Goal: Task Accomplishment & Management: Manage account settings

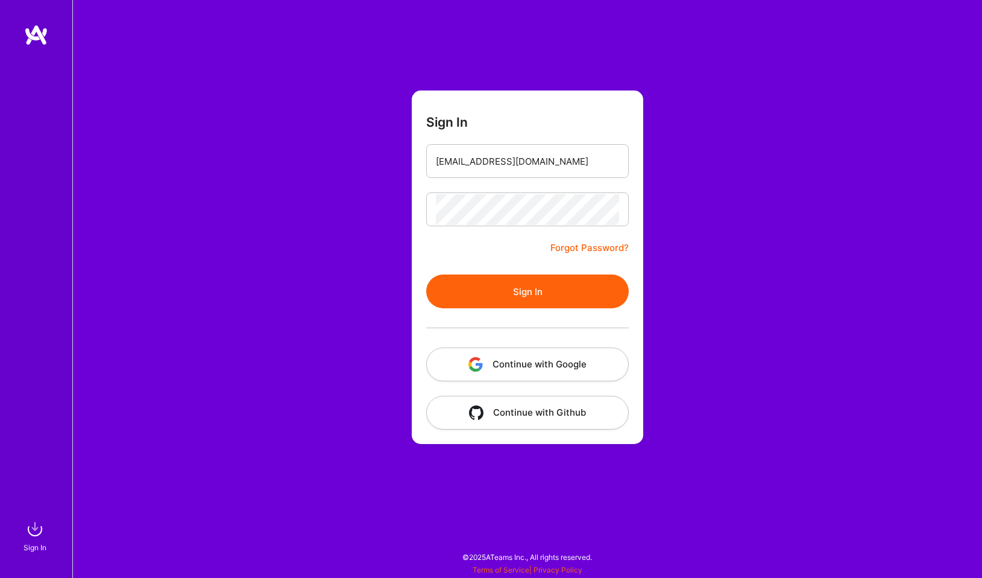
click at [488, 280] on button "Sign In" at bounding box center [527, 291] width 203 height 34
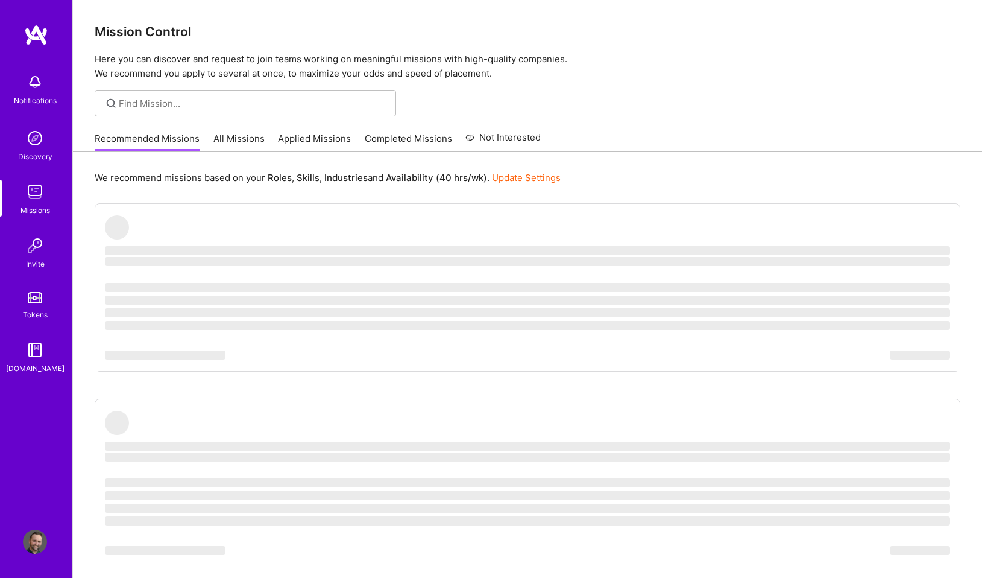
click at [33, 546] on img at bounding box center [35, 541] width 24 height 24
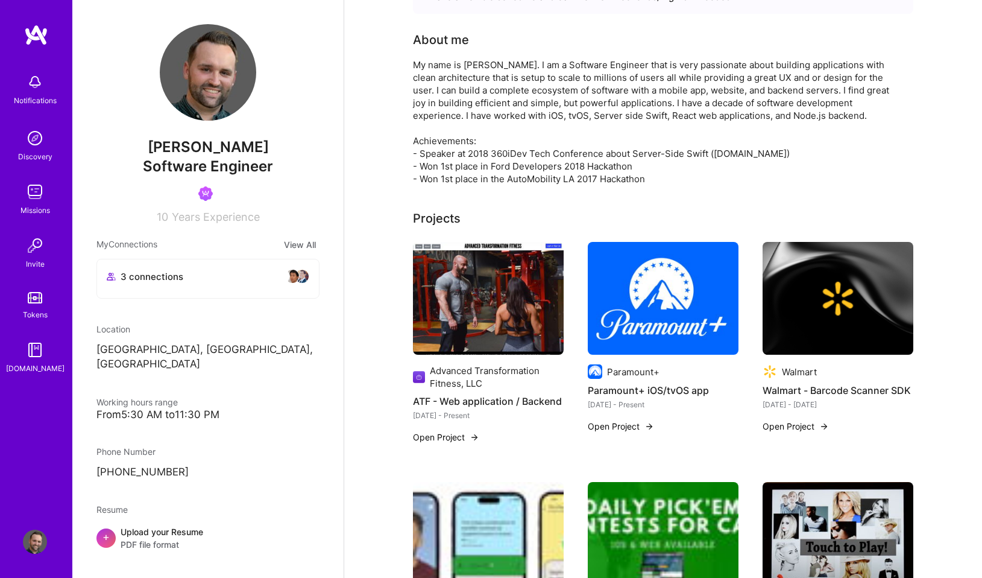
scroll to position [310, 0]
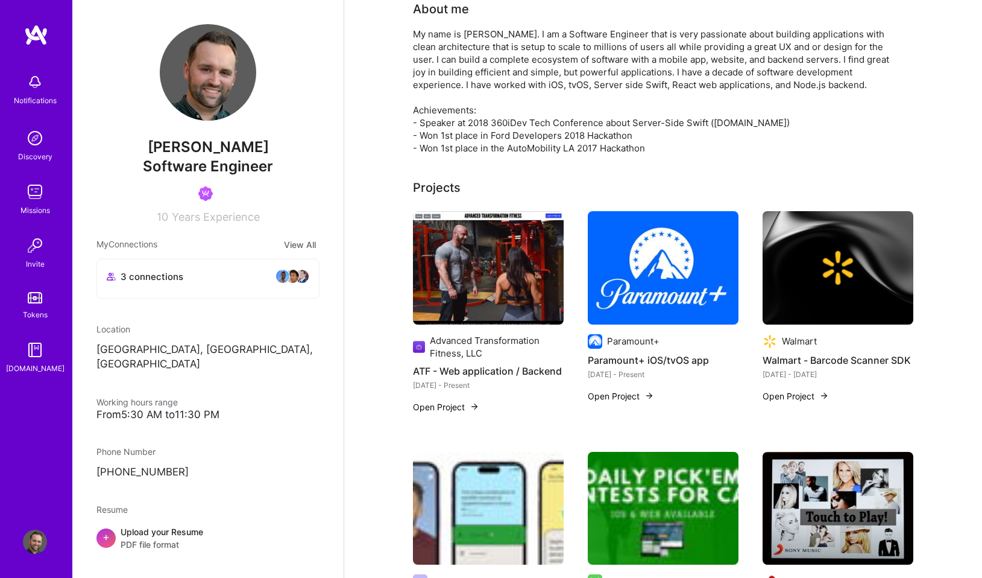
click at [502, 307] on img at bounding box center [488, 267] width 151 height 113
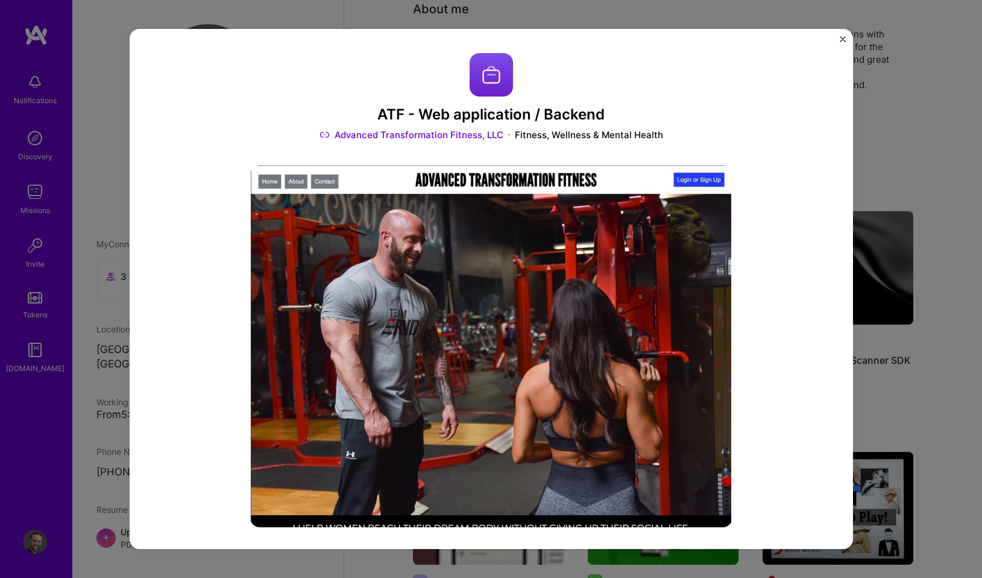
click at [467, 136] on link "Advanced Transformation Fitness, LLC" at bounding box center [412, 134] width 184 height 13
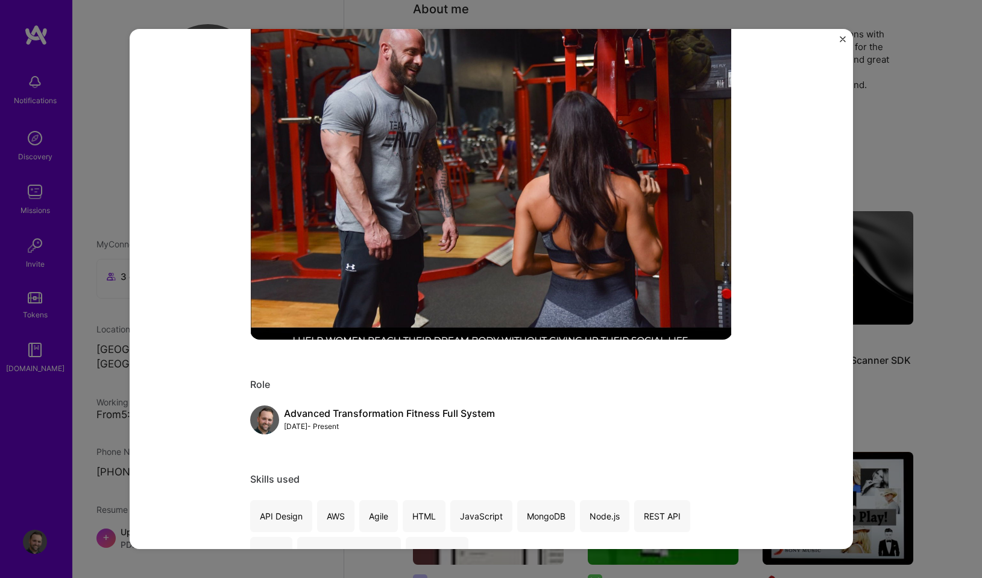
scroll to position [192, 0]
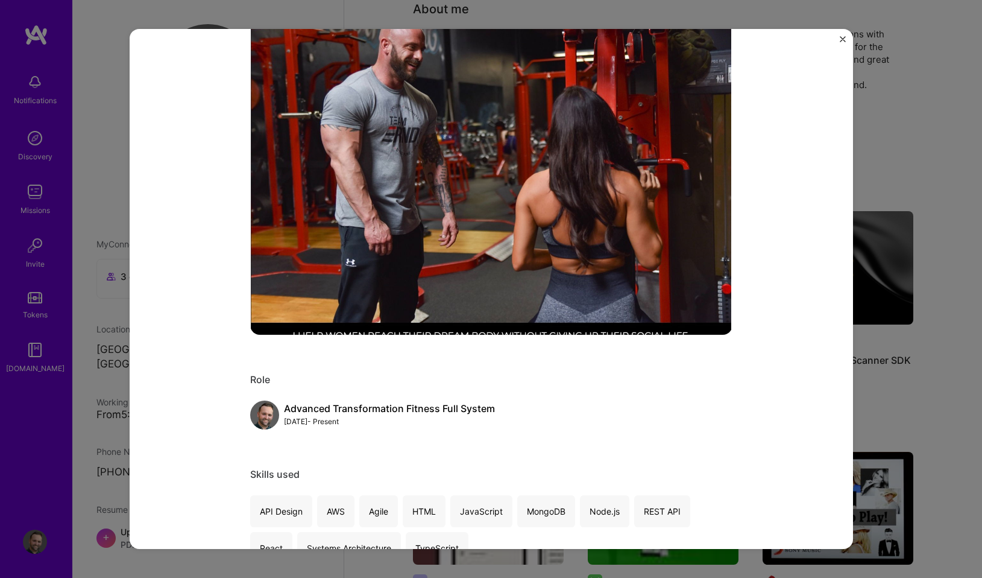
click at [623, 174] on img at bounding box center [491, 154] width 482 height 362
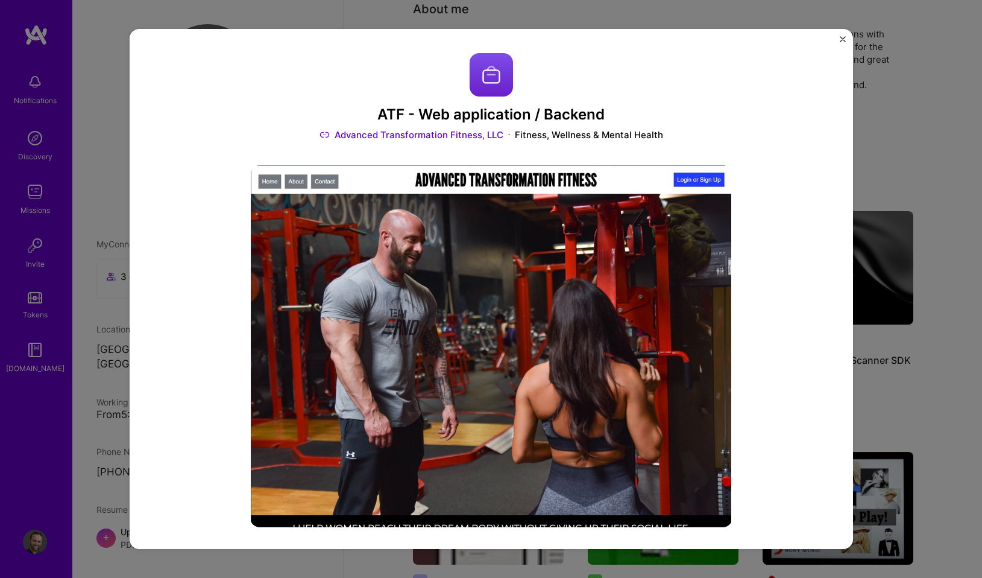
click at [432, 281] on img at bounding box center [491, 346] width 482 height 362
click at [841, 39] on img "Close" at bounding box center [843, 39] width 6 height 6
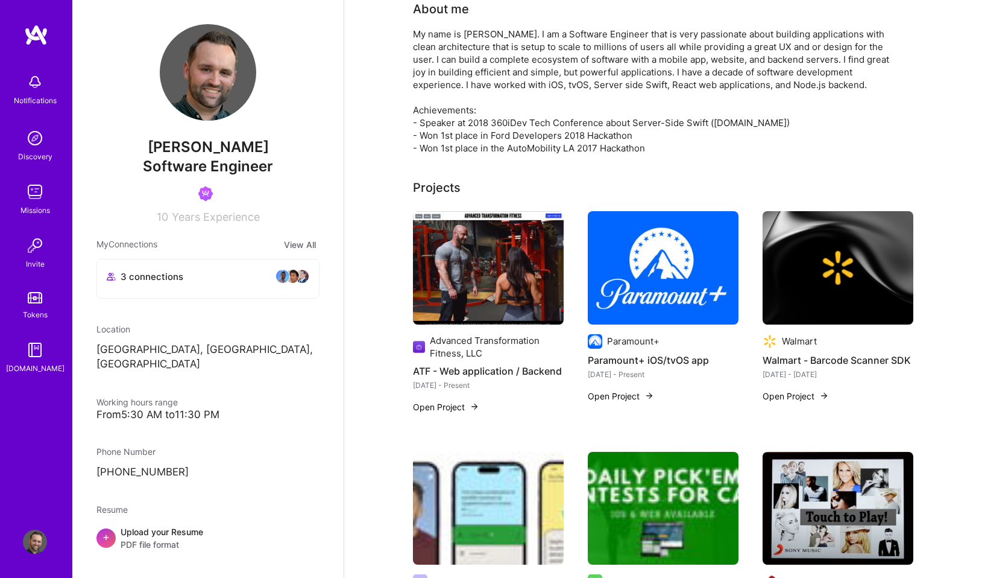
click at [466, 400] on button "Open Project" at bounding box center [446, 406] width 66 height 13
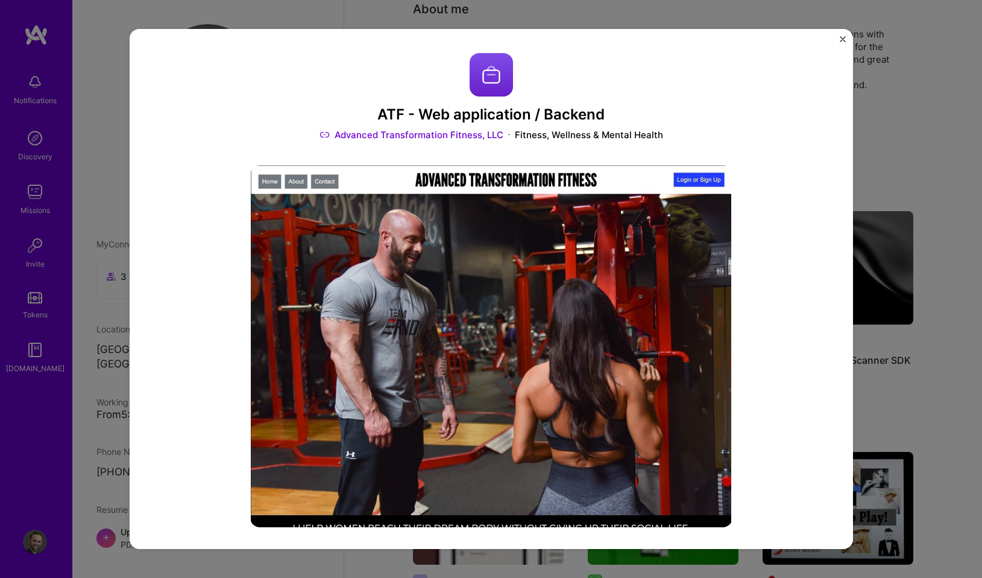
click at [595, 277] on img at bounding box center [491, 346] width 482 height 362
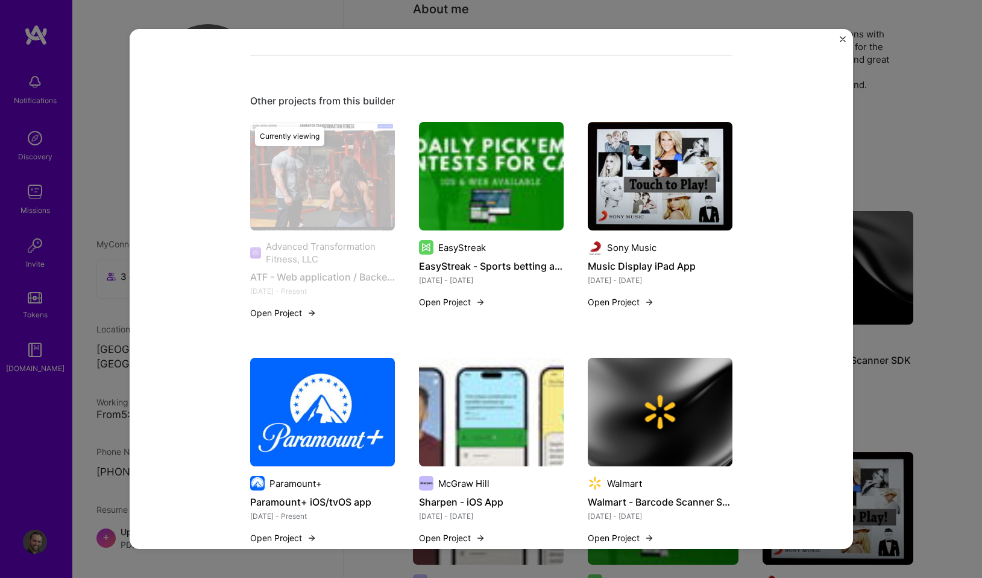
scroll to position [1432, 0]
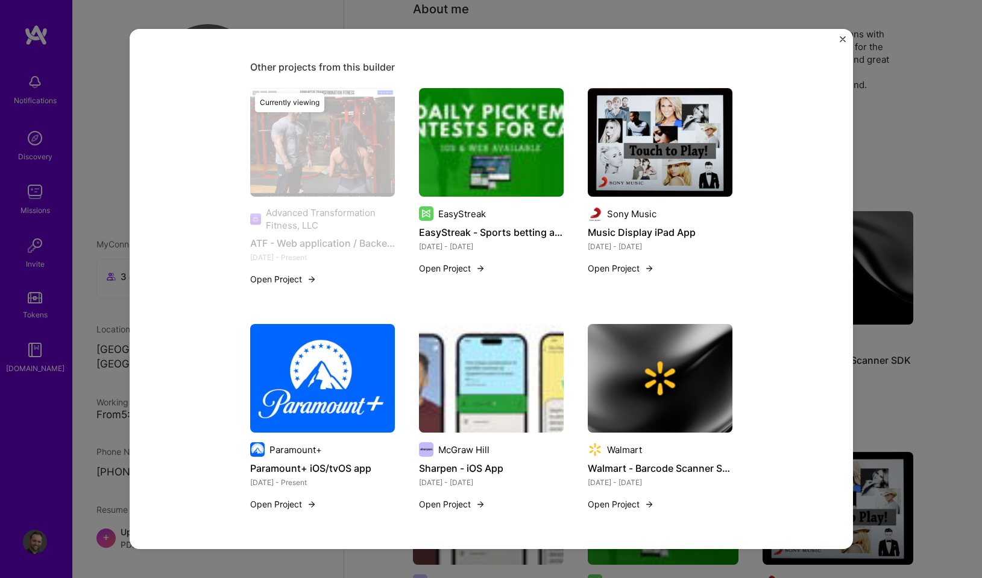
click at [845, 39] on div "ATF - Web application / Backend Advanced Transformation Fitness, LLC Fitness, W…" at bounding box center [491, 289] width 723 height 520
click at [840, 33] on div "ATF - Web application / Backend Advanced Transformation Fitness, LLC Fitness, W…" at bounding box center [491, 289] width 723 height 520
click at [842, 35] on div "ATF - Web application / Backend Advanced Transformation Fitness, LLC Fitness, W…" at bounding box center [491, 289] width 723 height 520
click at [842, 41] on img "Close" at bounding box center [843, 39] width 6 height 6
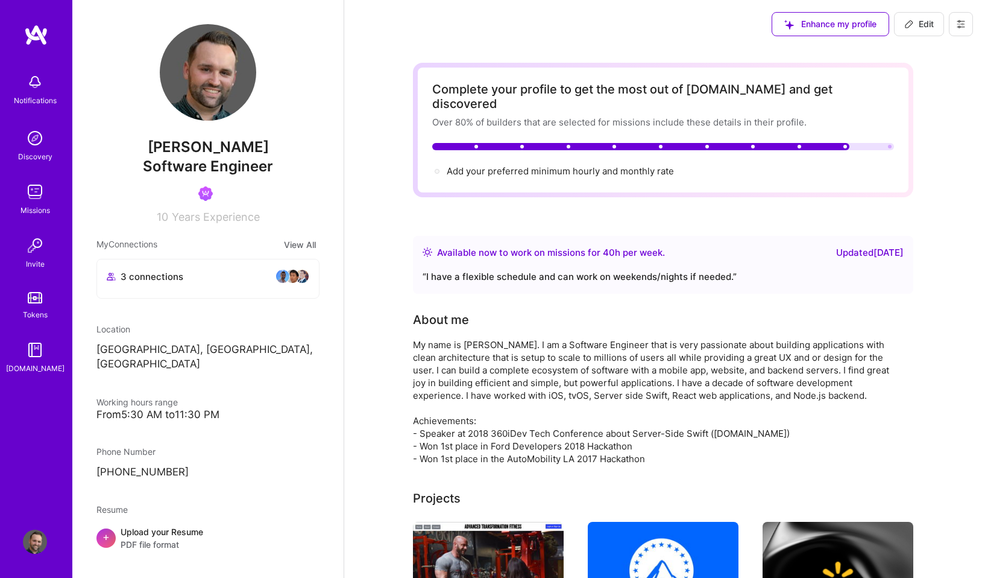
click at [910, 26] on icon at bounding box center [909, 24] width 10 height 10
select select "US"
select select "Right Now"
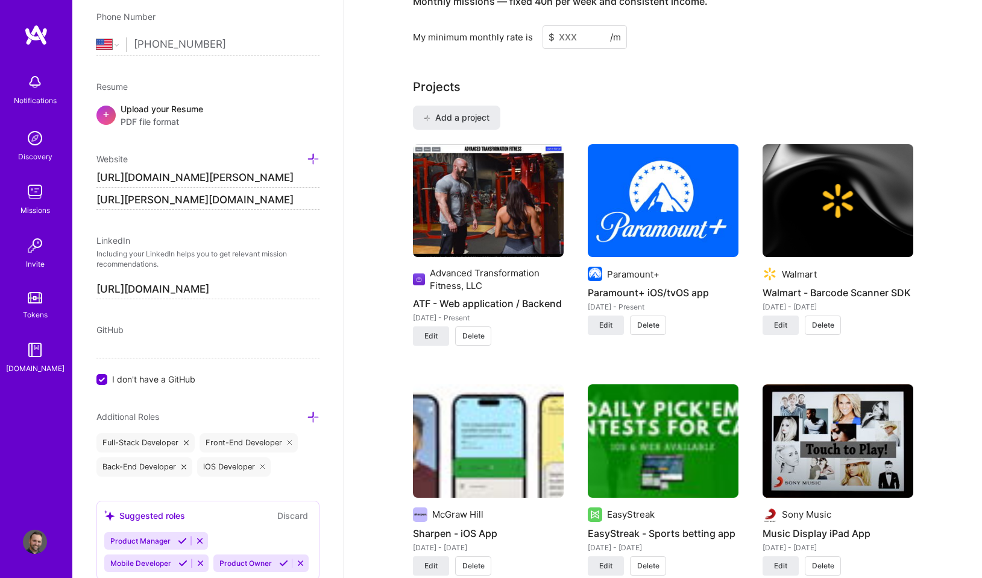
scroll to position [928, 0]
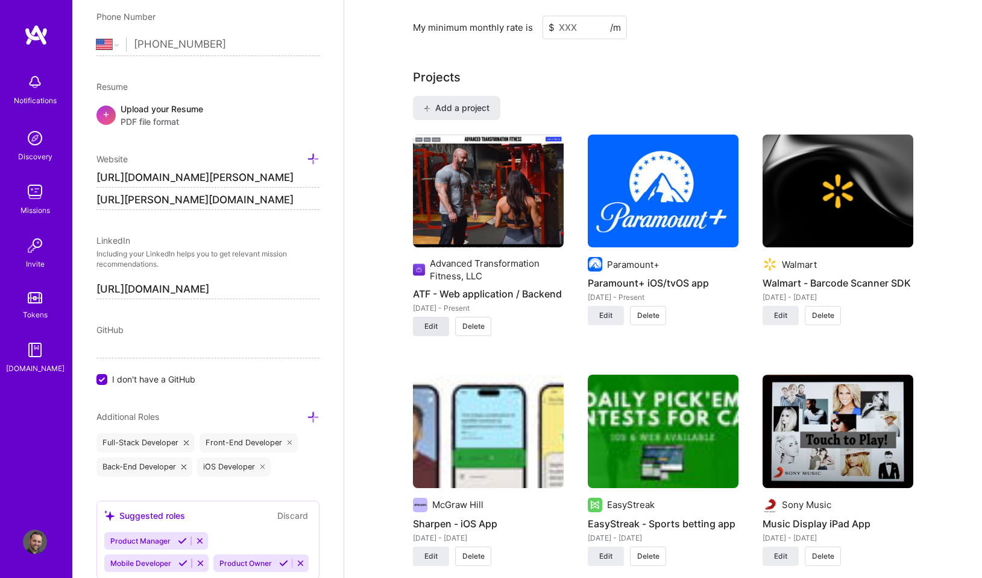
click at [432, 321] on span "Edit" at bounding box center [430, 326] width 13 height 11
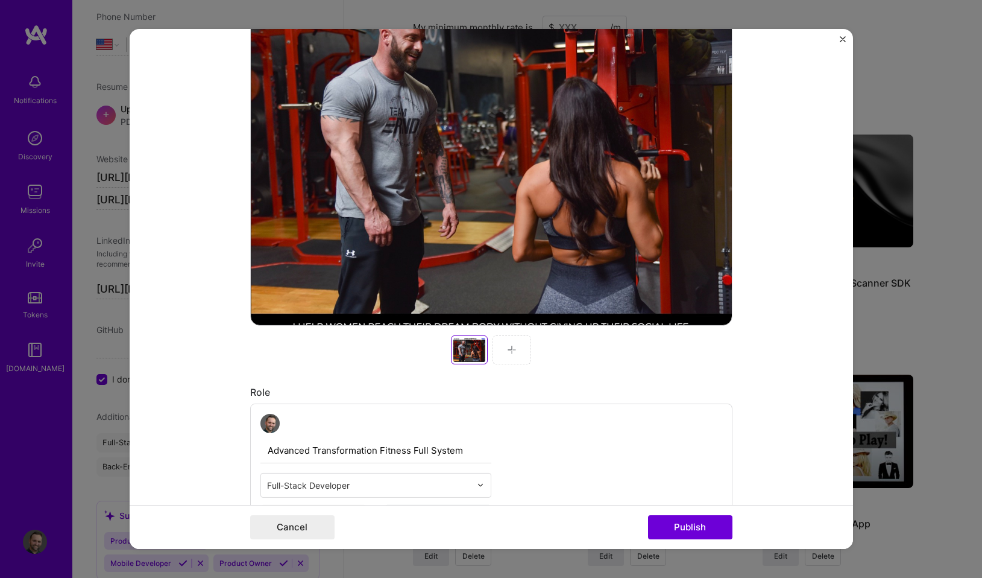
scroll to position [283, 0]
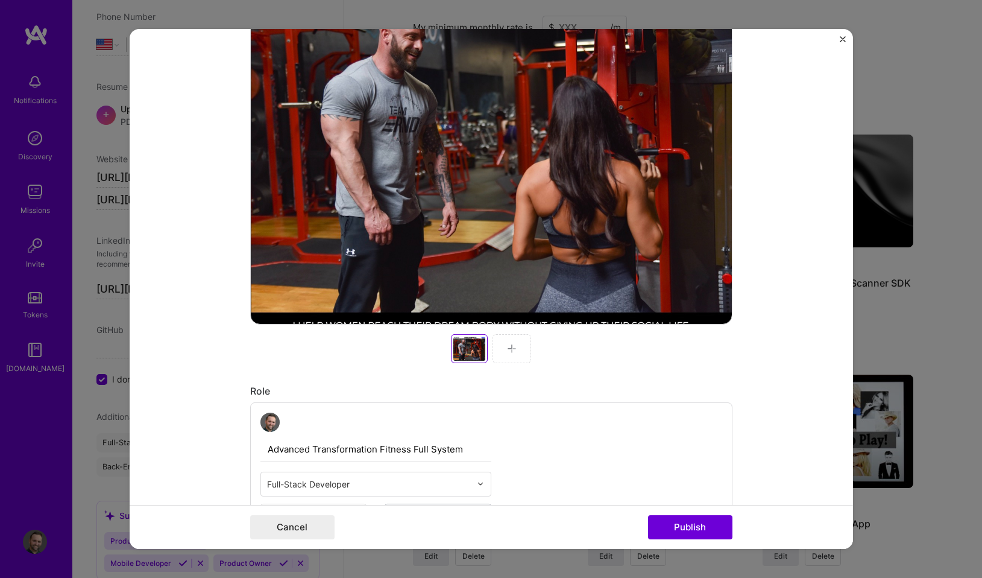
click at [518, 345] on div at bounding box center [512, 348] width 39 height 29
click at [506, 348] on div at bounding box center [512, 348] width 39 height 29
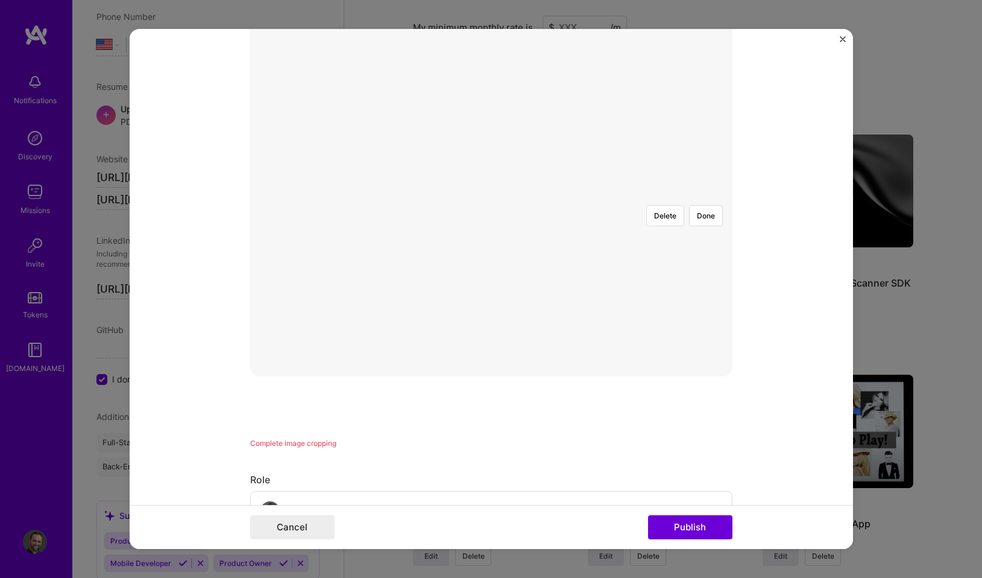
scroll to position [225, 0]
click at [520, 201] on div at bounding box center [732, 361] width 425 height 320
click at [698, 211] on button "Done" at bounding box center [706, 221] width 34 height 21
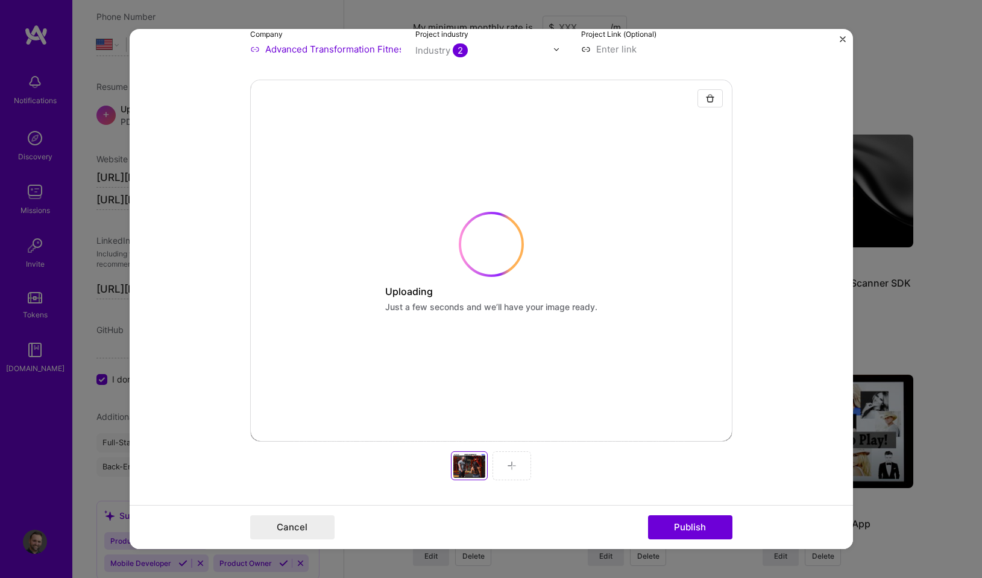
scroll to position [157, 0]
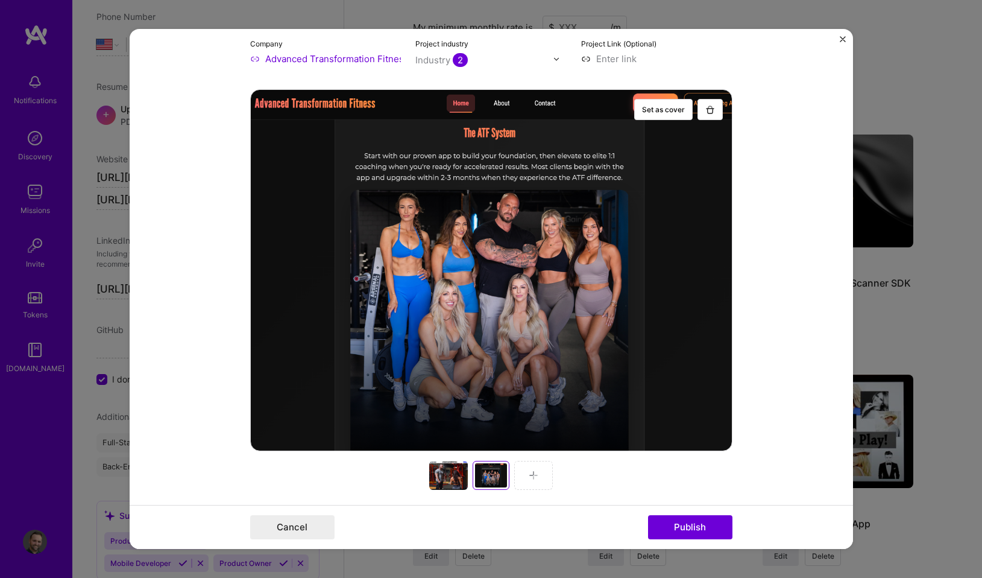
click at [611, 60] on input at bounding box center [656, 58] width 151 height 13
type input "[URL][DOMAIN_NAME]"
click at [537, 466] on div at bounding box center [533, 475] width 39 height 29
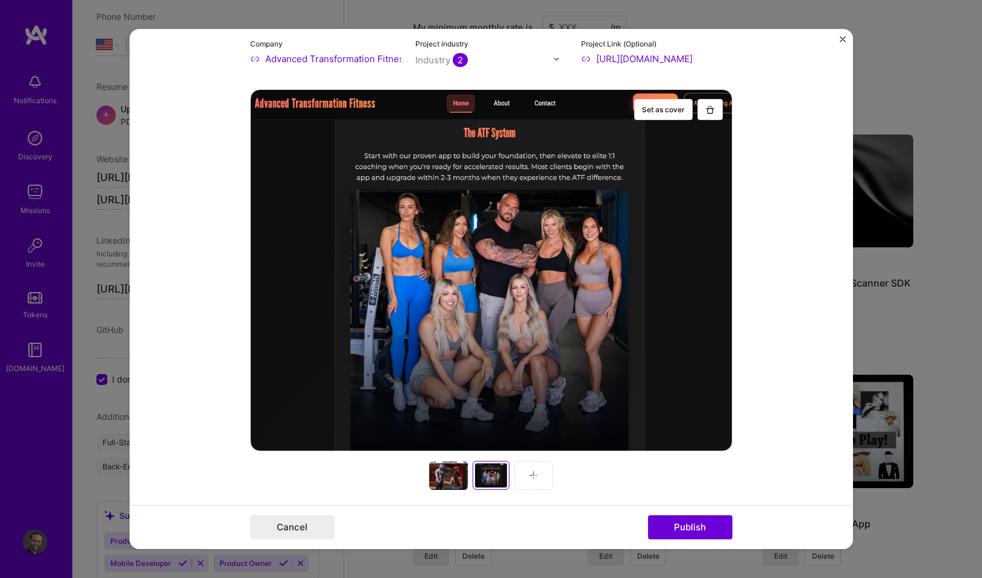
scroll to position [0, 0]
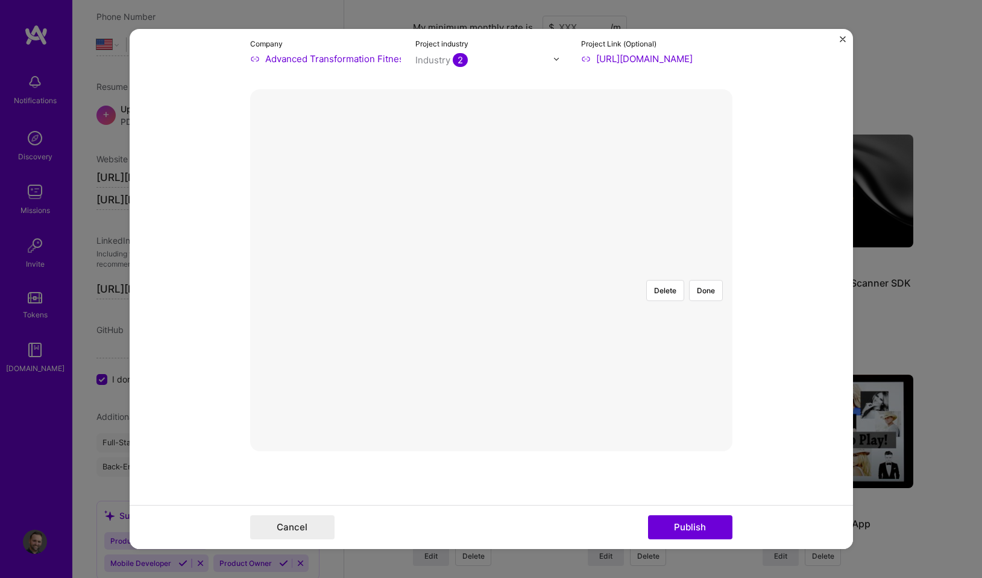
click at [491, 305] on div at bounding box center [665, 401] width 348 height 262
click at [499, 289] on div at bounding box center [673, 401] width 348 height 262
click at [699, 280] on button "Done" at bounding box center [706, 290] width 34 height 21
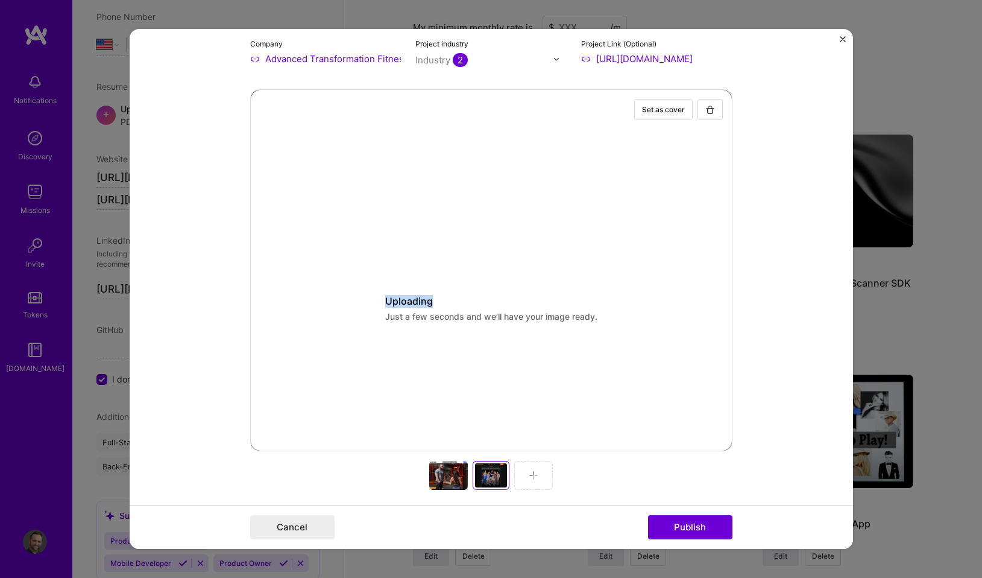
click at [699, 167] on div "Set as cover Uploading Just a few seconds and we’ll have your image ready." at bounding box center [491, 270] width 482 height 362
click at [531, 479] on div "Set as cover Uploading Just a few seconds and we’ll have your image ready. Comp…" at bounding box center [491, 306] width 482 height 435
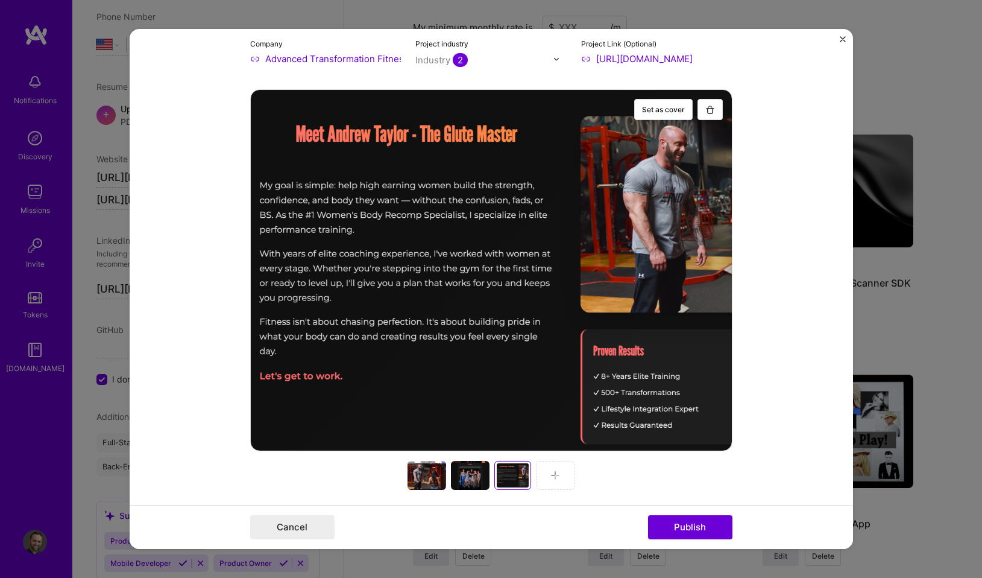
click at [514, 472] on div at bounding box center [513, 475] width 32 height 24
click at [562, 473] on div at bounding box center [555, 475] width 39 height 29
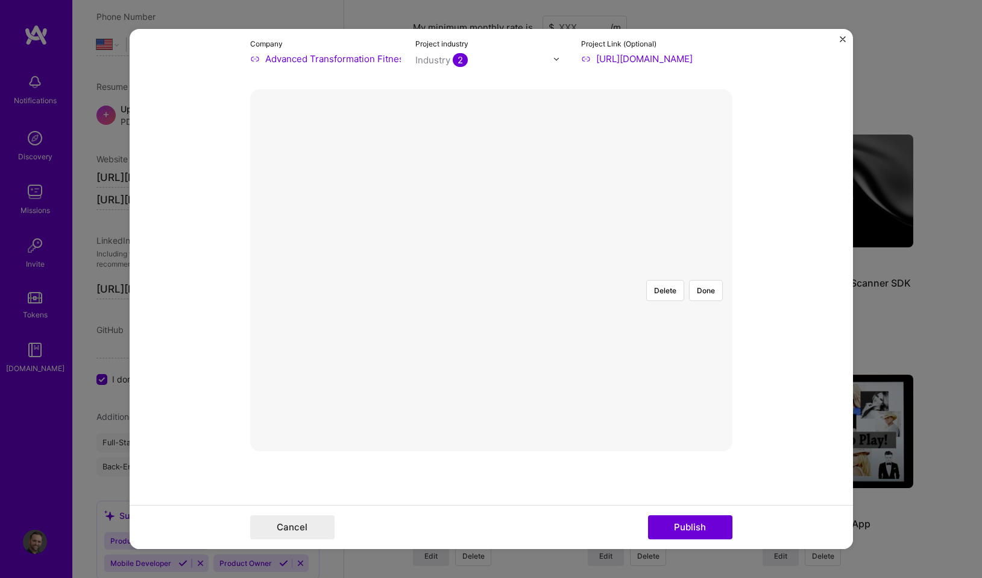
click at [552, 337] on div at bounding box center [729, 434] width 437 height 329
click at [713, 280] on button "Done" at bounding box center [706, 290] width 34 height 21
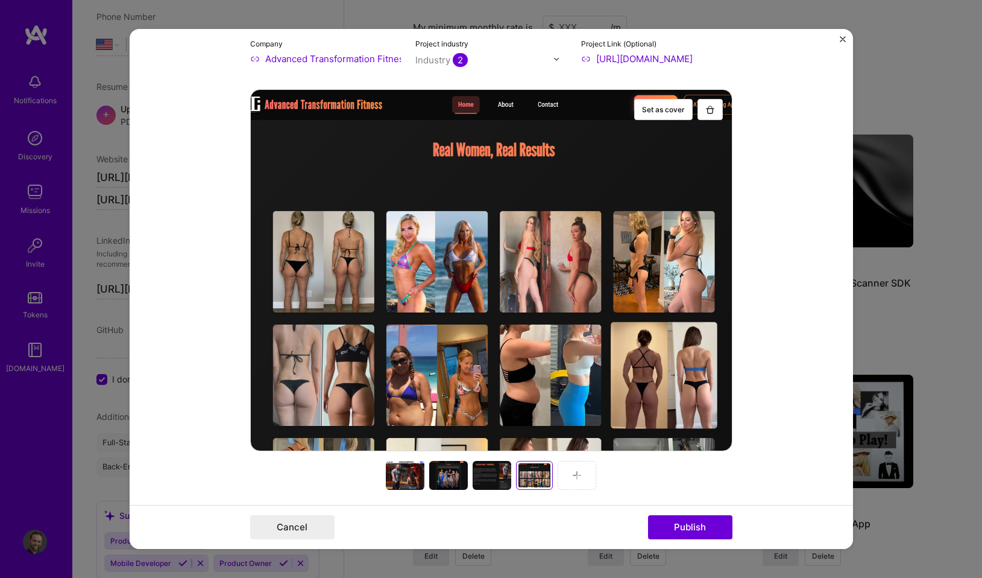
click at [414, 475] on div at bounding box center [405, 475] width 39 height 29
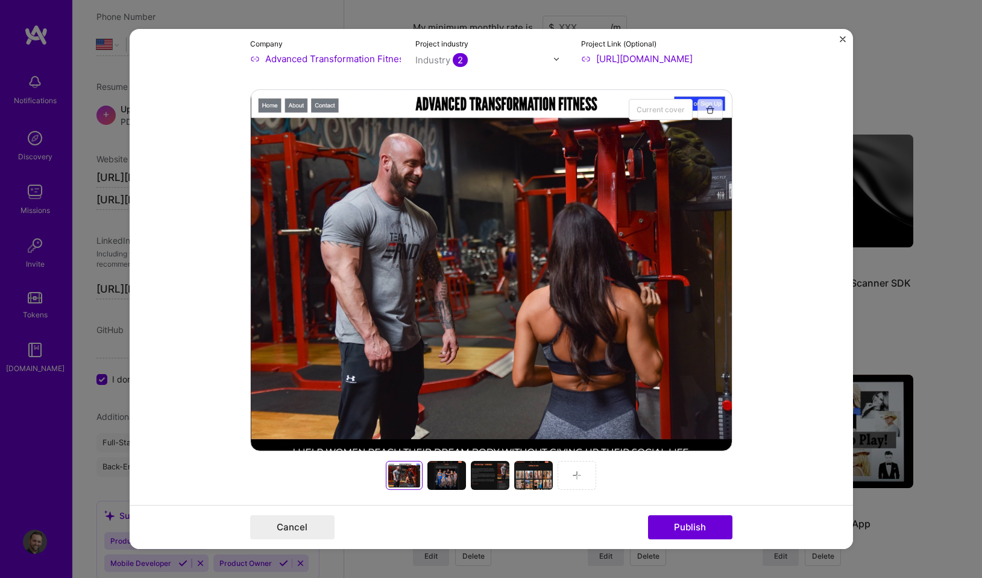
click at [713, 102] on button "button" at bounding box center [710, 109] width 25 height 21
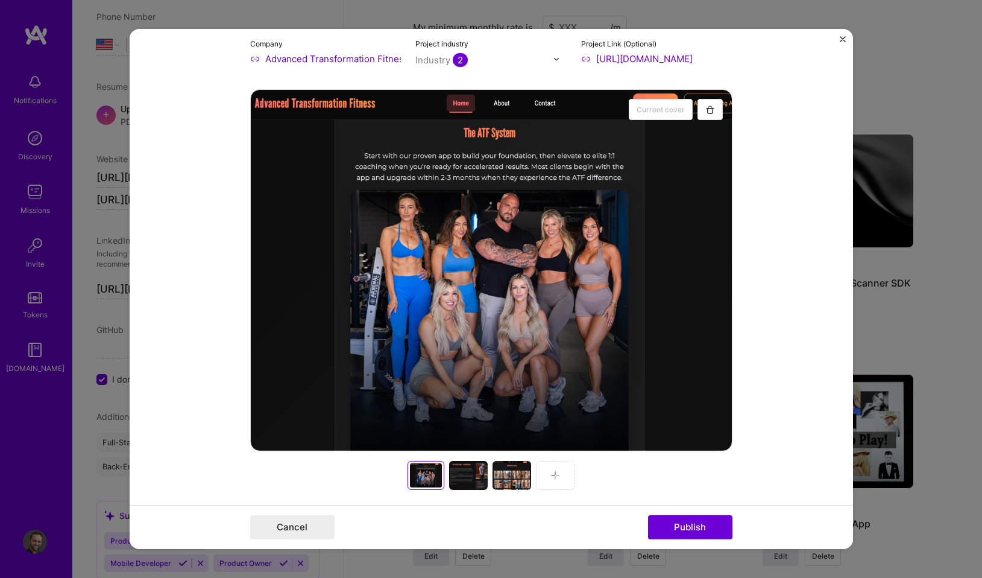
click at [465, 488] on div at bounding box center [468, 475] width 39 height 29
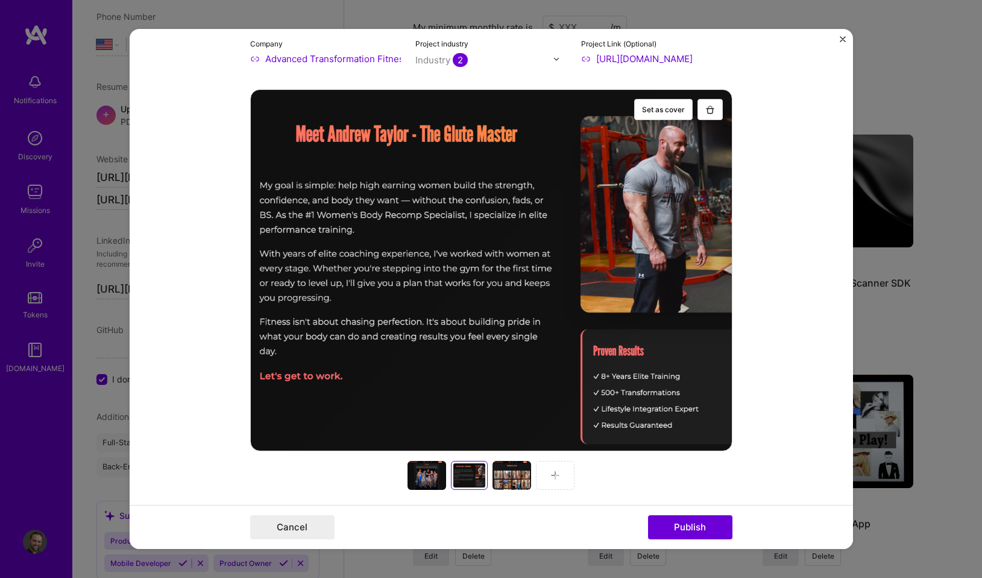
click at [505, 471] on div at bounding box center [512, 475] width 39 height 29
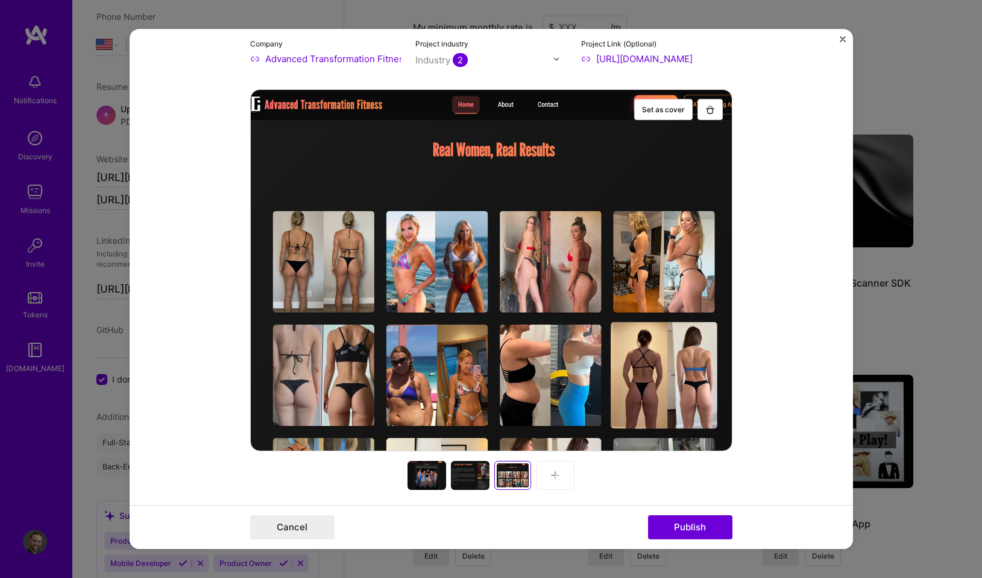
click at [628, 60] on input "[URL][DOMAIN_NAME]" at bounding box center [656, 58] width 151 height 13
click at [690, 530] on button "Publish" at bounding box center [690, 527] width 84 height 24
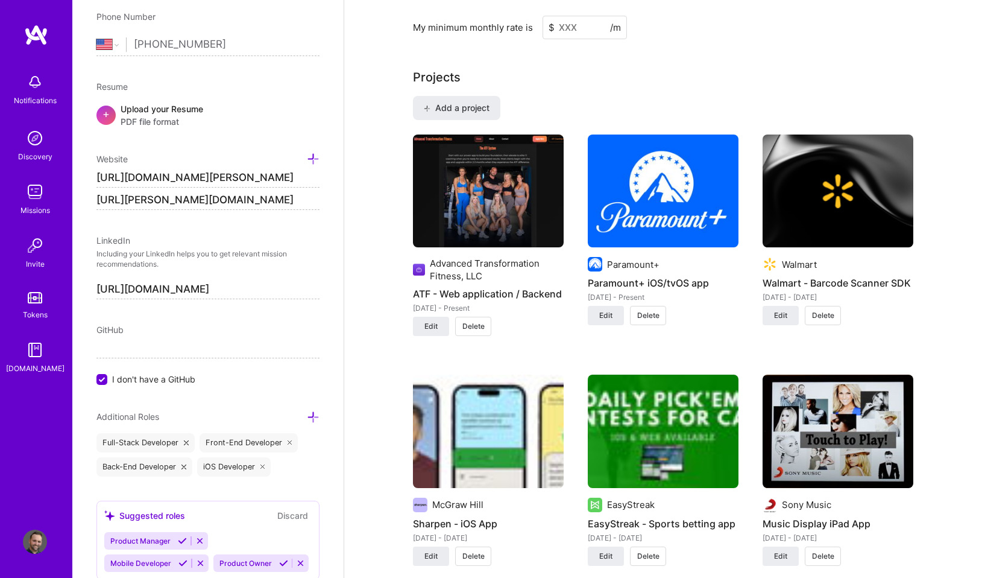
click at [496, 158] on img at bounding box center [488, 190] width 151 height 113
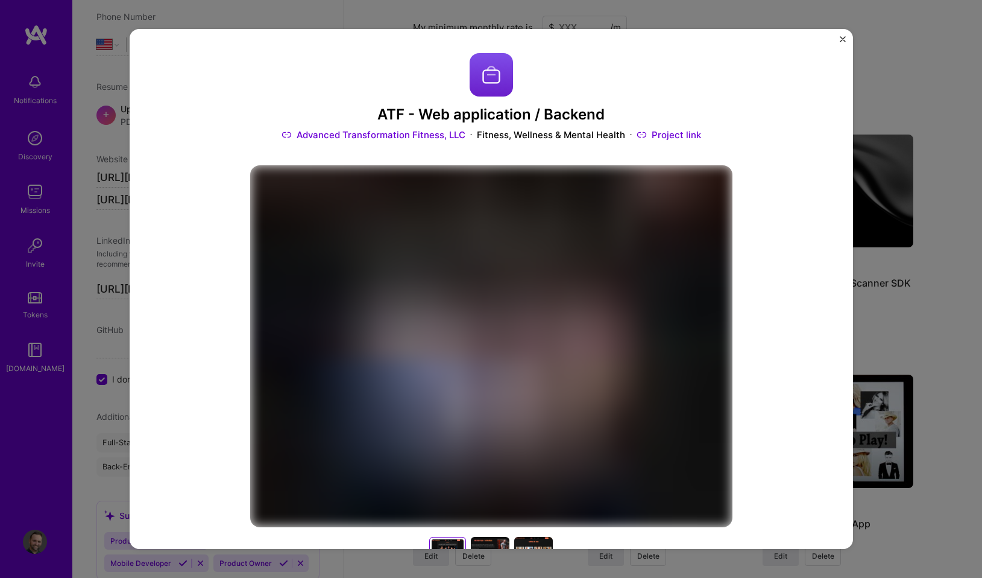
click at [667, 136] on link "Project link" at bounding box center [669, 134] width 65 height 13
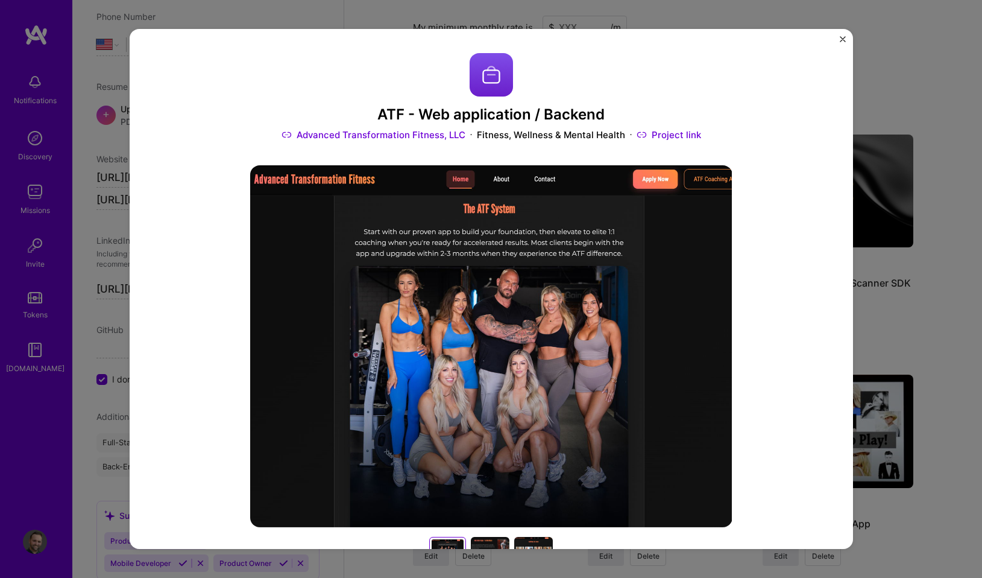
click at [841, 39] on img "Close" at bounding box center [843, 39] width 6 height 6
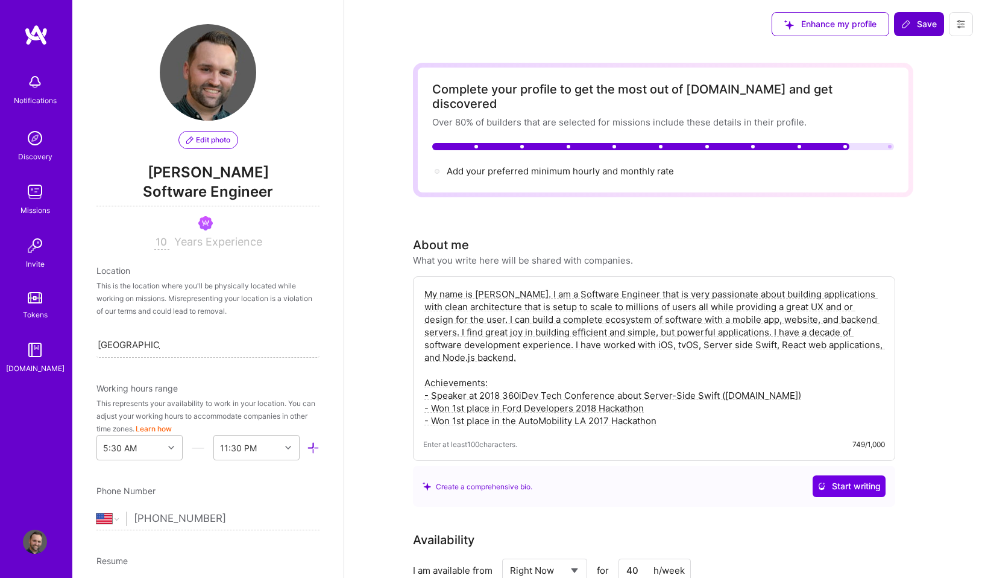
click at [920, 20] on span "Save" at bounding box center [919, 24] width 36 height 12
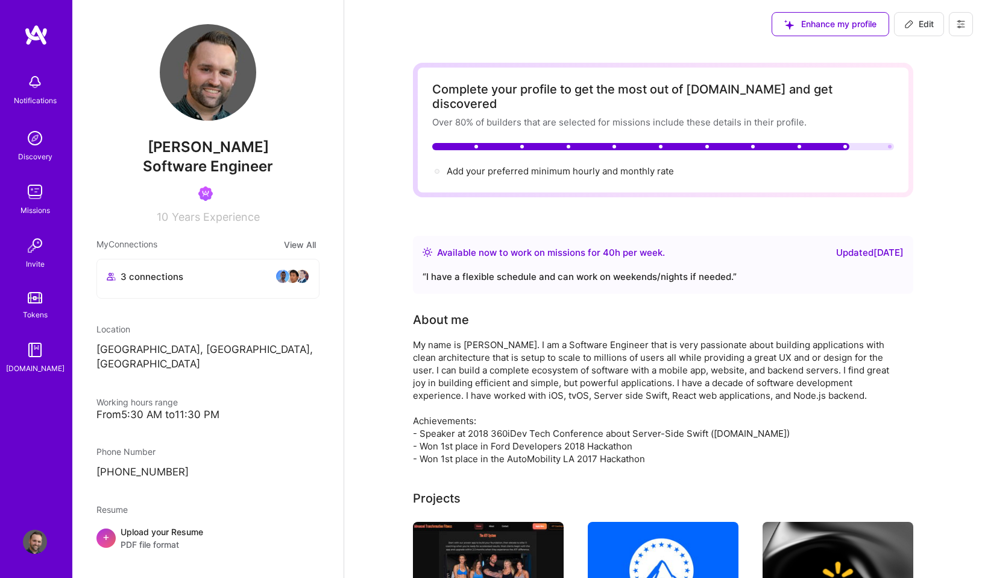
click at [912, 24] on icon at bounding box center [909, 23] width 7 height 7
select select "US"
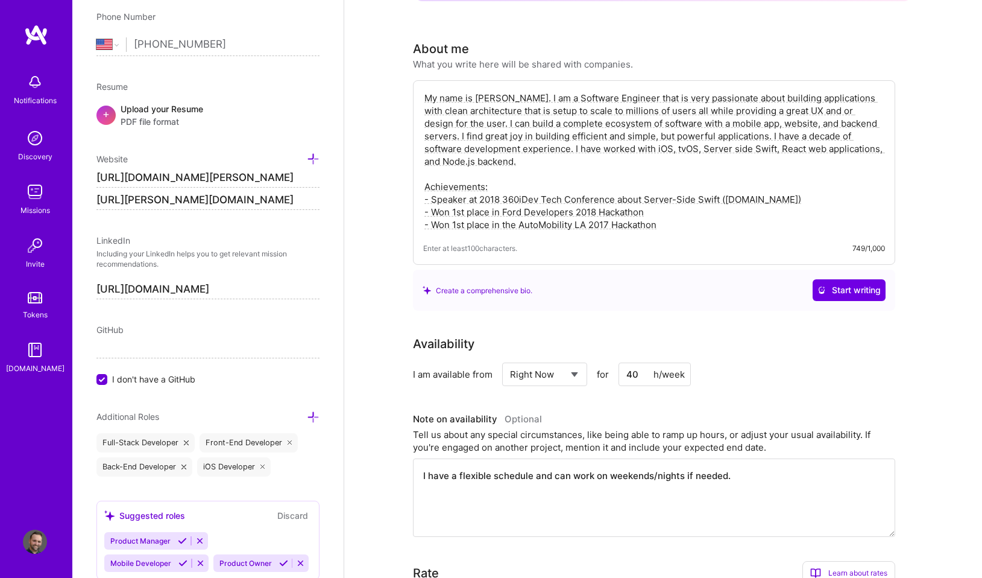
scroll to position [206, 0]
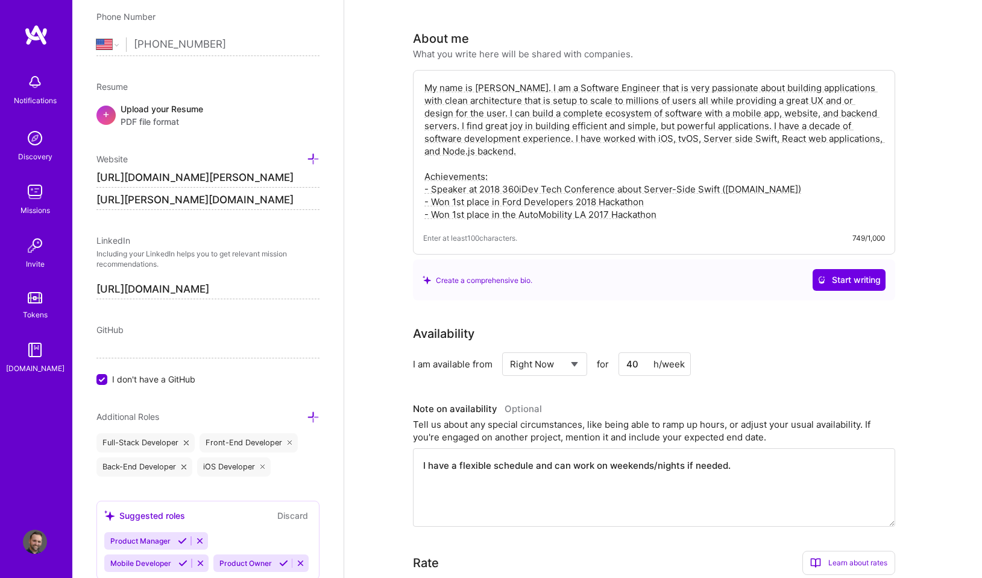
click at [567, 351] on select "Select... Right Now Future Date Not Available" at bounding box center [544, 363] width 69 height 31
select select "Future Date"
click at [510, 348] on select "Select... Right Now Future Date Not Available" at bounding box center [544, 363] width 69 height 31
click at [640, 352] on input "[DATE]" at bounding box center [649, 364] width 60 height 24
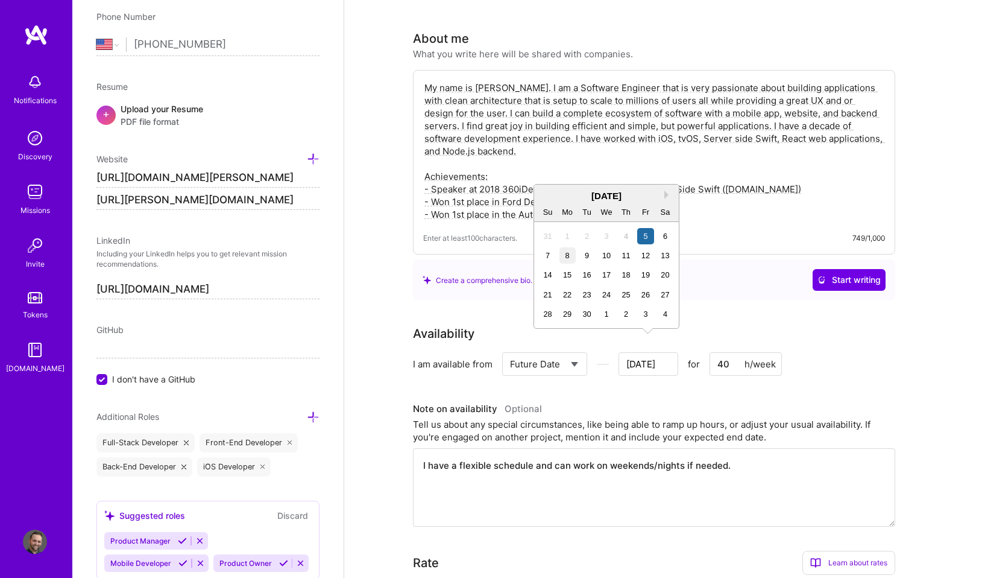
click at [567, 257] on div "8" at bounding box center [567, 255] width 16 height 16
type input "[DATE]"
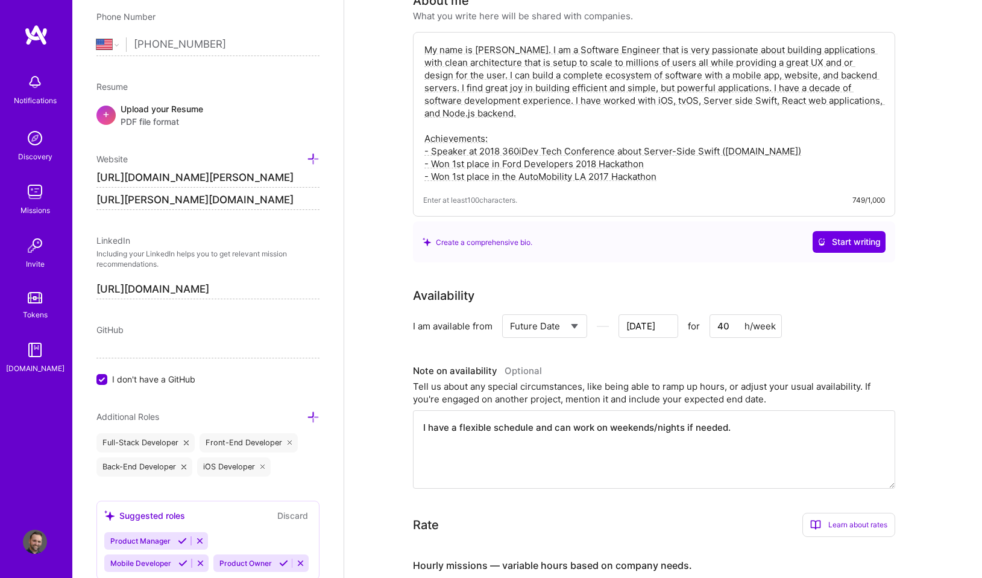
scroll to position [0, 0]
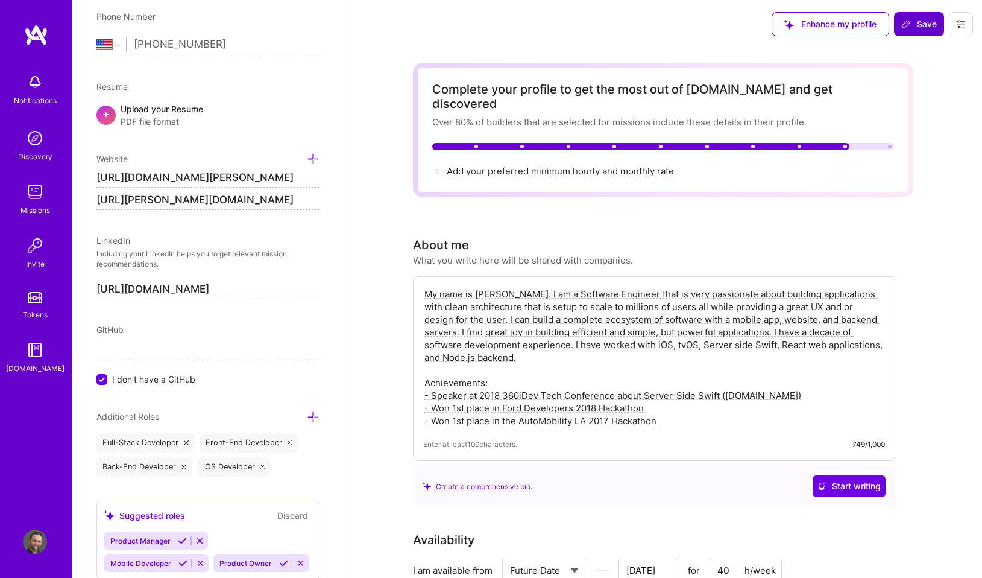
click at [922, 28] on span "Save" at bounding box center [919, 24] width 36 height 12
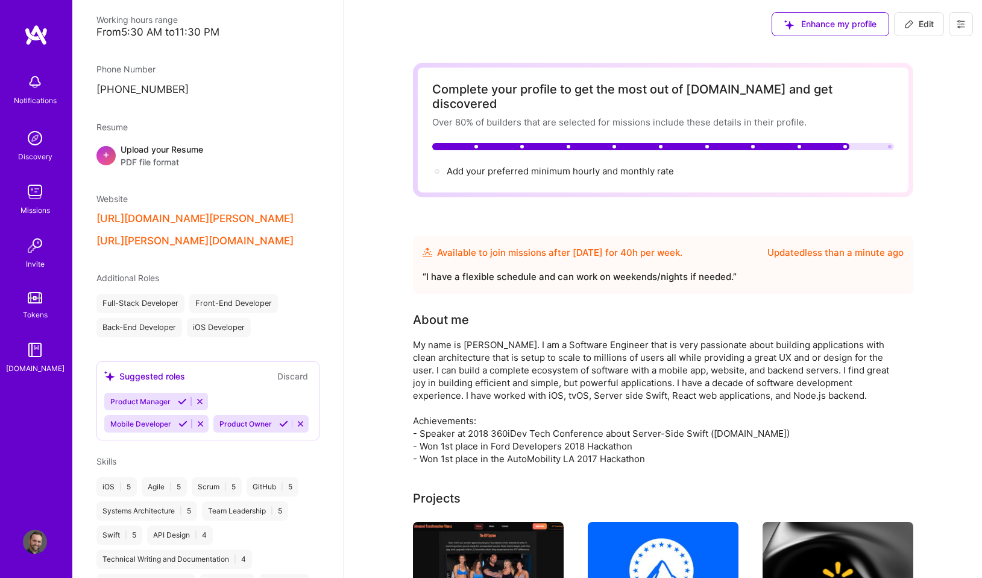
scroll to position [384, 0]
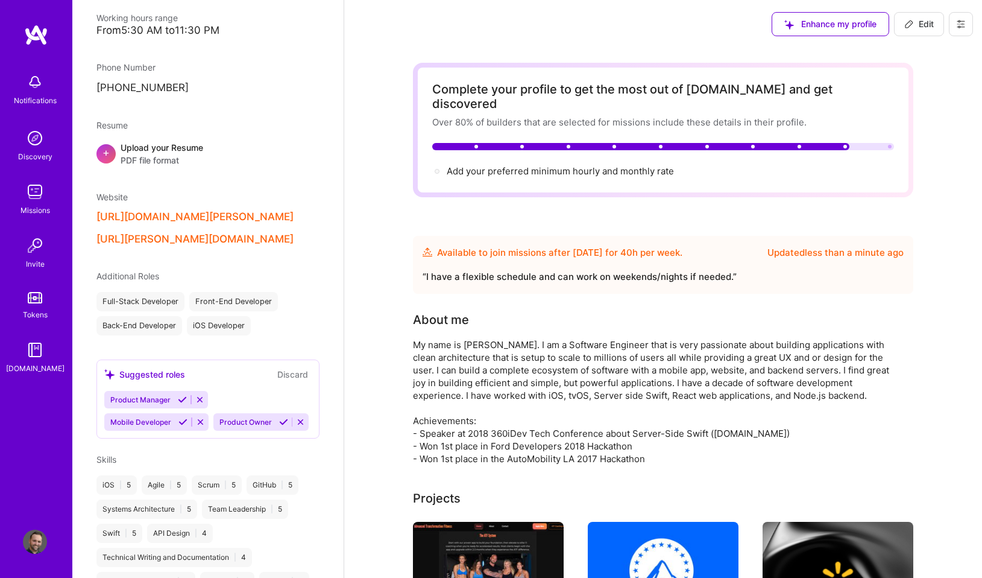
click at [179, 282] on div "Additional Roles" at bounding box center [207, 275] width 223 height 13
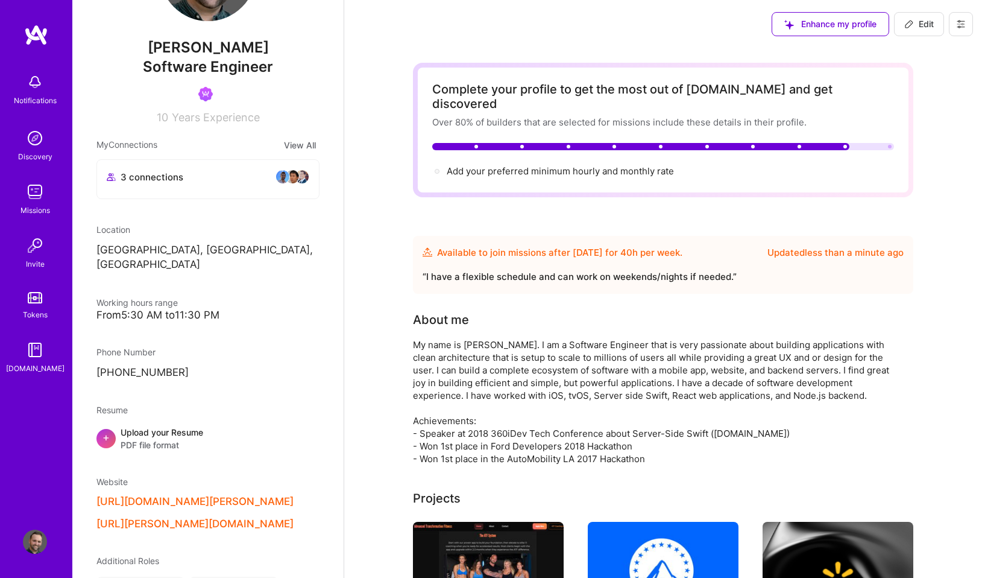
scroll to position [0, 0]
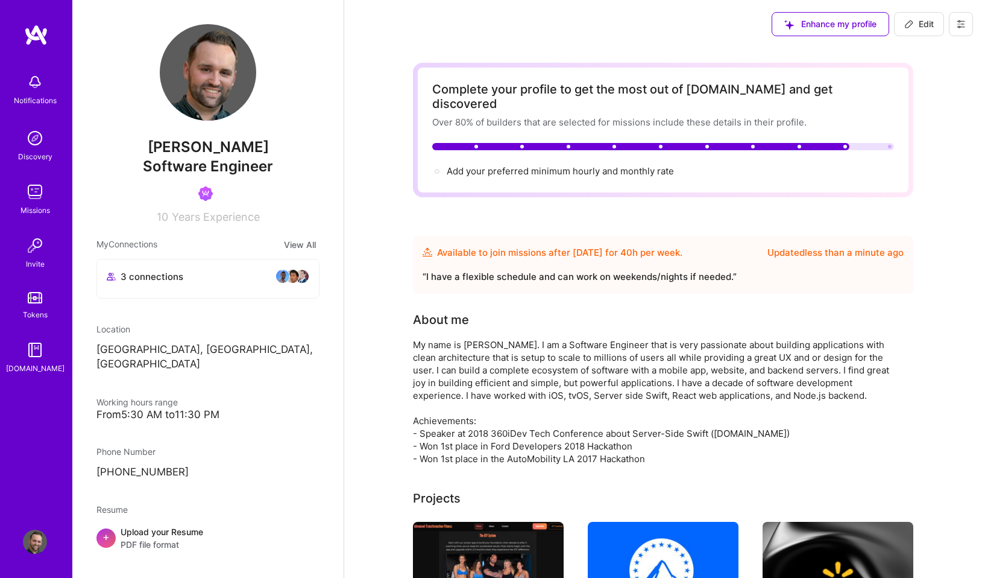
click at [36, 193] on img at bounding box center [35, 192] width 24 height 24
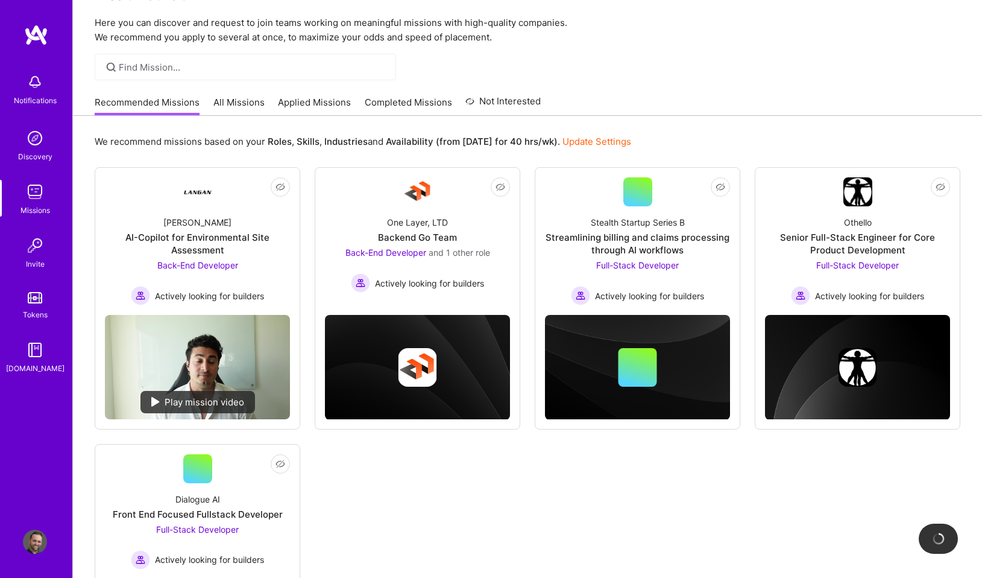
scroll to position [180, 0]
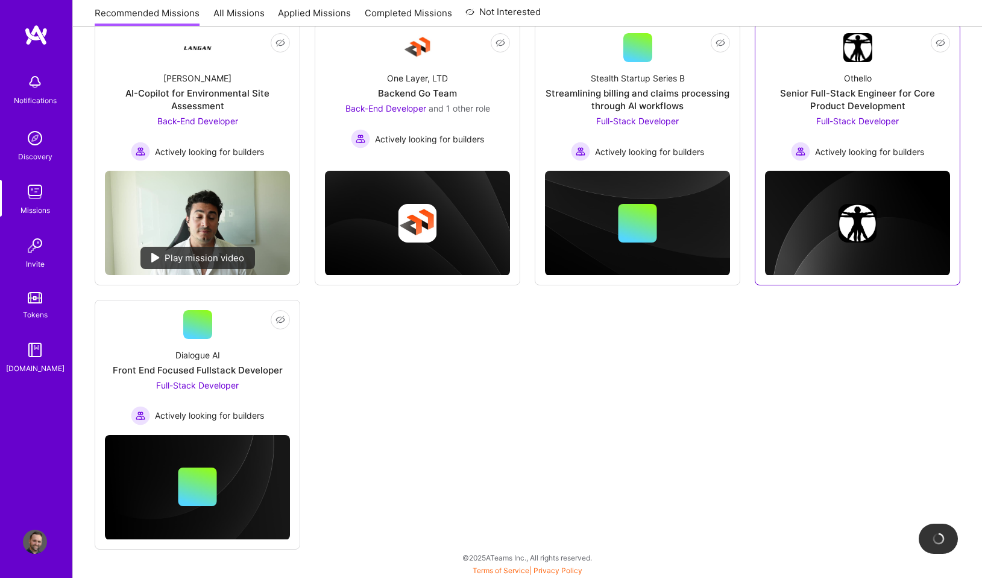
click at [884, 76] on div "Othello Senior Full-Stack Engineer for Core Product Development Full-Stack Deve…" at bounding box center [857, 111] width 185 height 99
